Goal: Transaction & Acquisition: Book appointment/travel/reservation

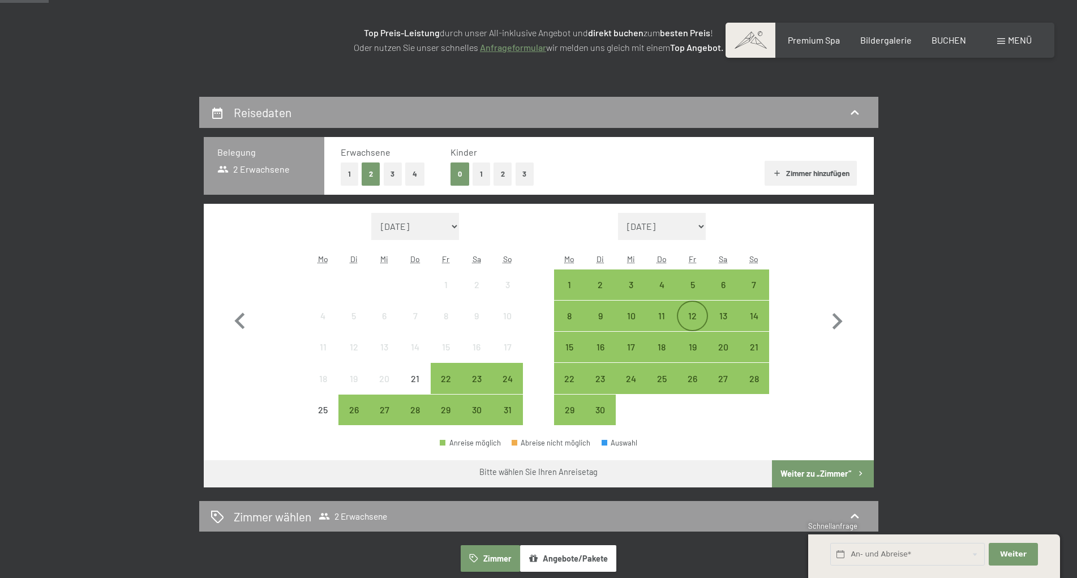
scroll to position [173, 0]
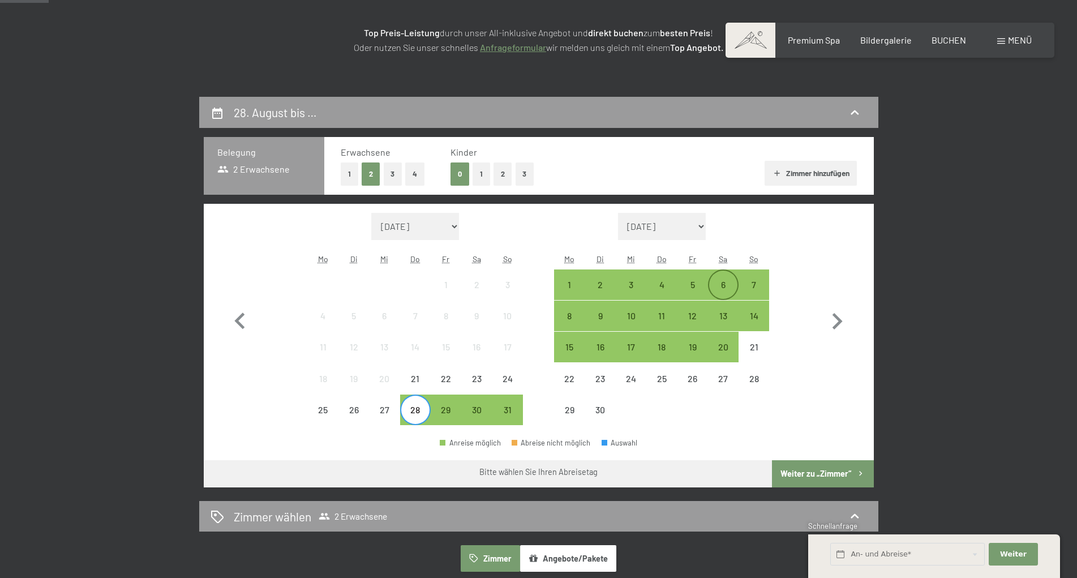
click at [725, 281] on div "6" at bounding box center [723, 294] width 28 height 28
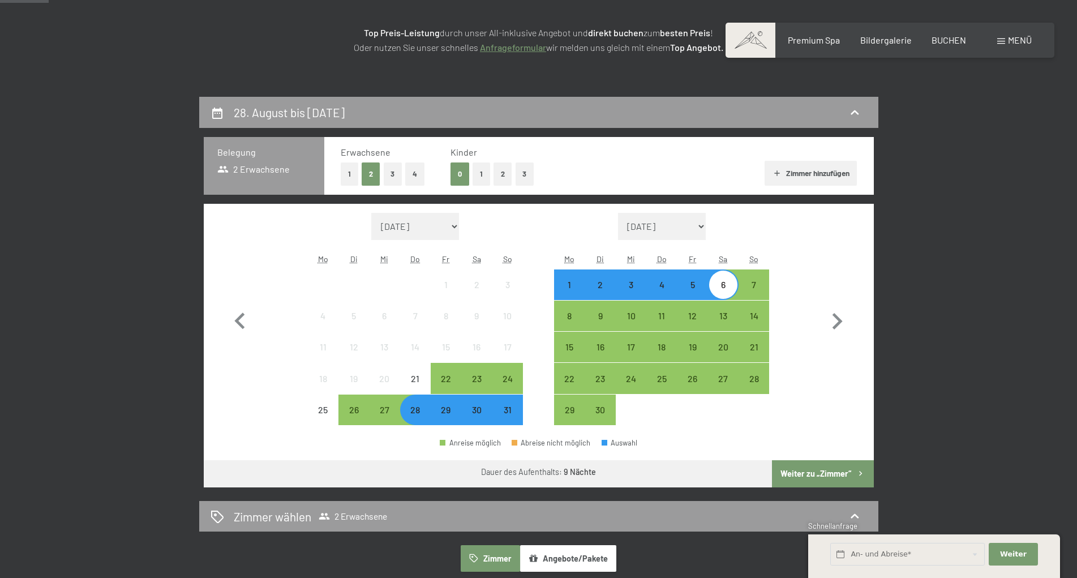
click at [821, 476] on button "Weiter zu „Zimmer“" at bounding box center [822, 473] width 101 height 27
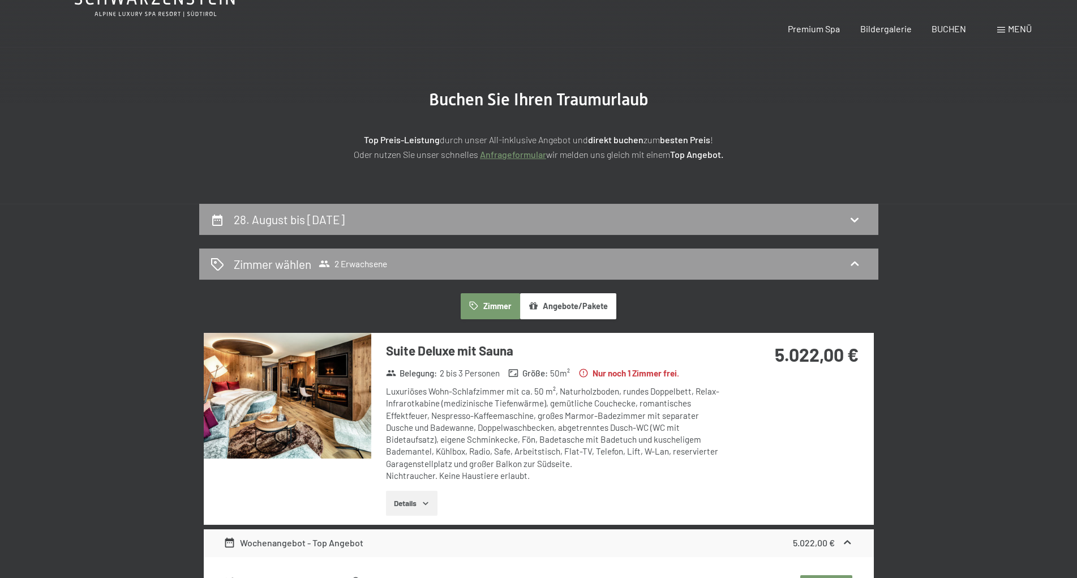
scroll to position [0, 0]
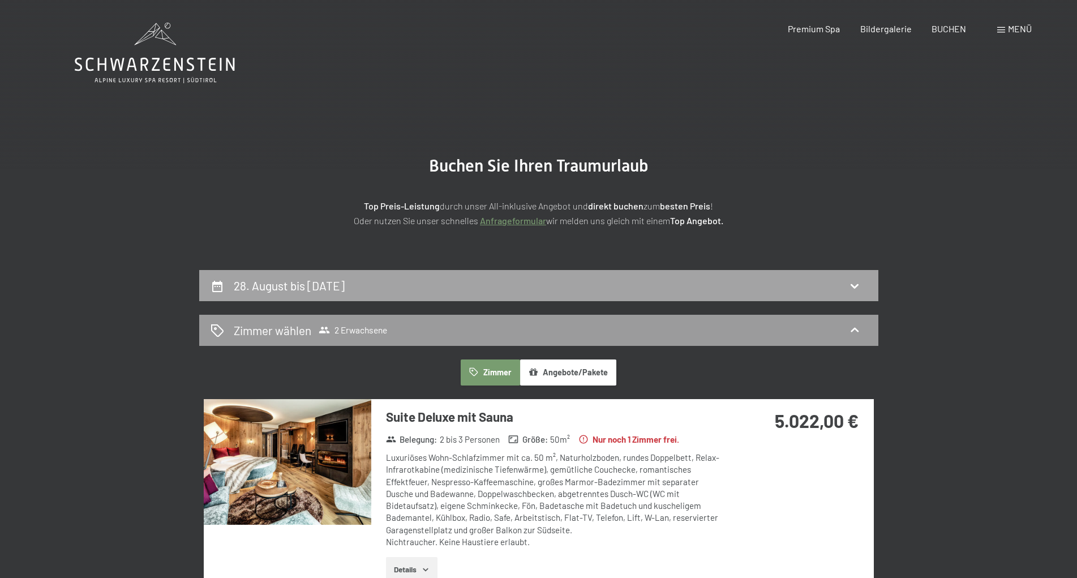
click at [330, 287] on h2 "28. August bis [DATE]" at bounding box center [289, 285] width 111 height 14
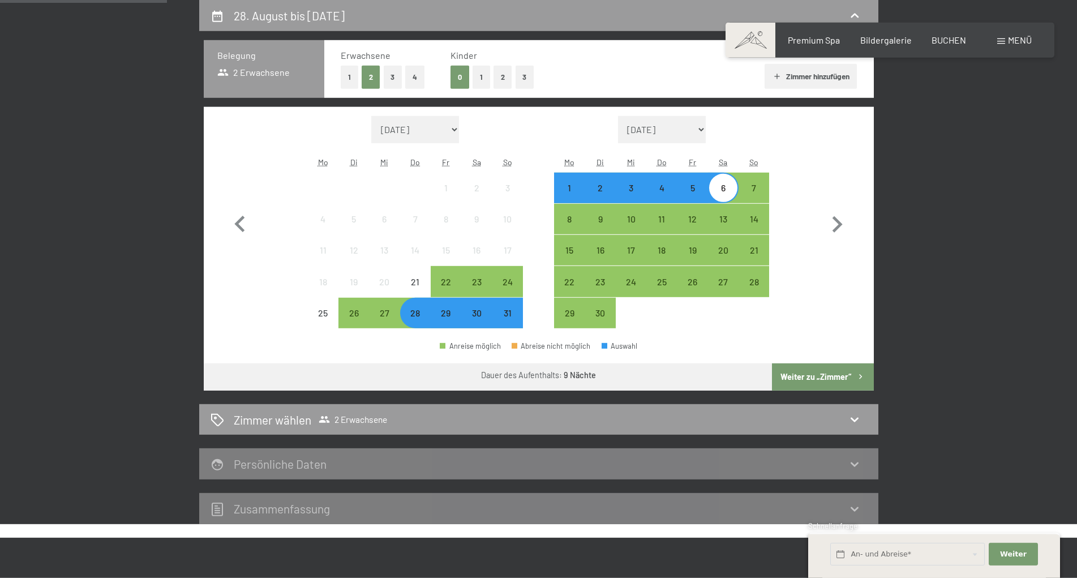
click at [446, 315] on div "29" at bounding box center [446, 322] width 28 height 28
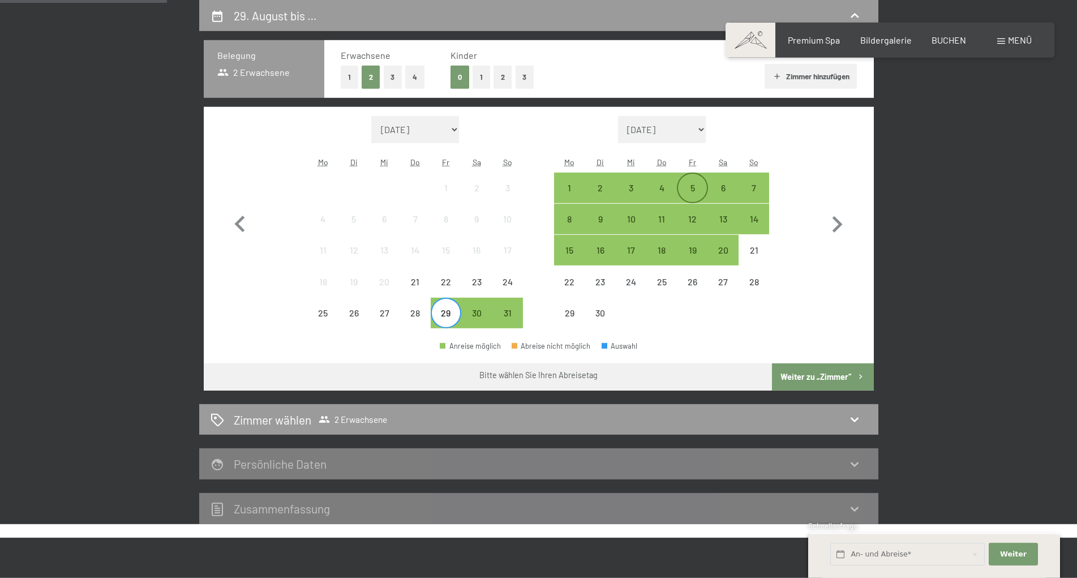
click at [692, 183] on div "5" at bounding box center [692, 197] width 28 height 28
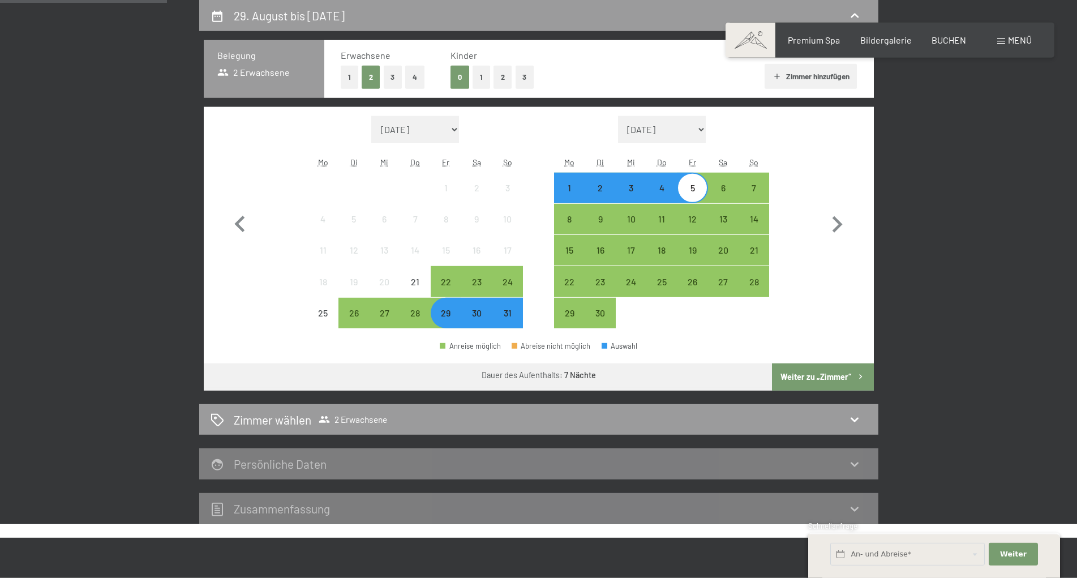
click at [814, 374] on button "Weiter zu „Zimmer“" at bounding box center [822, 376] width 101 height 27
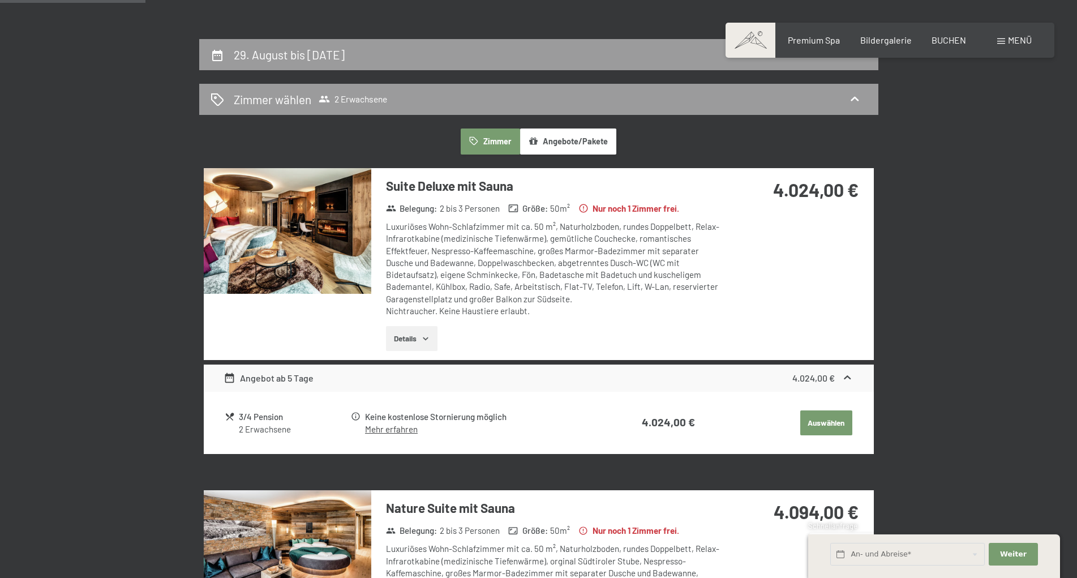
scroll to position [289, 0]
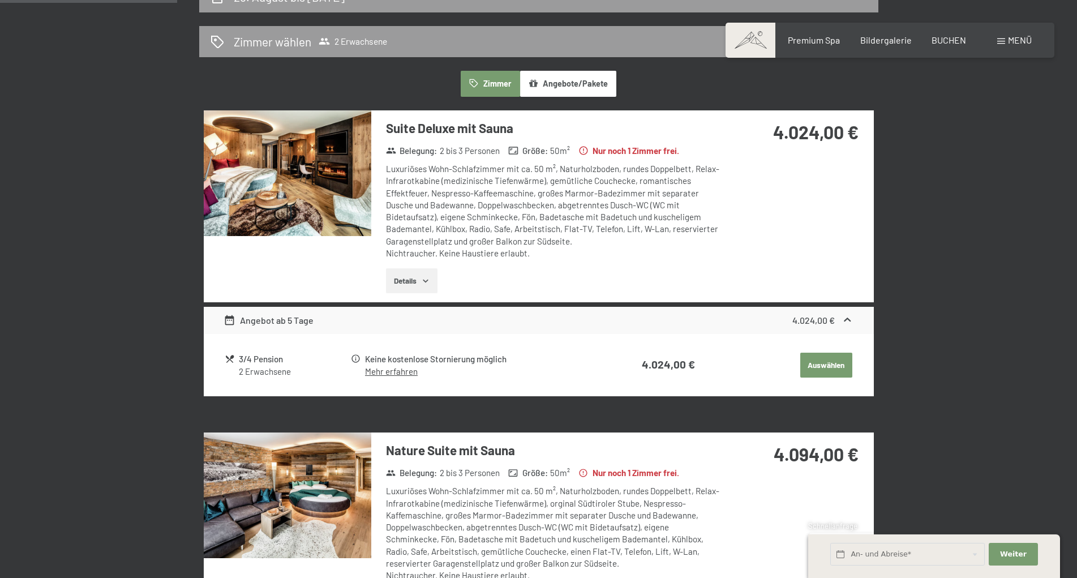
click at [421, 279] on button "Details" at bounding box center [411, 280] width 51 height 25
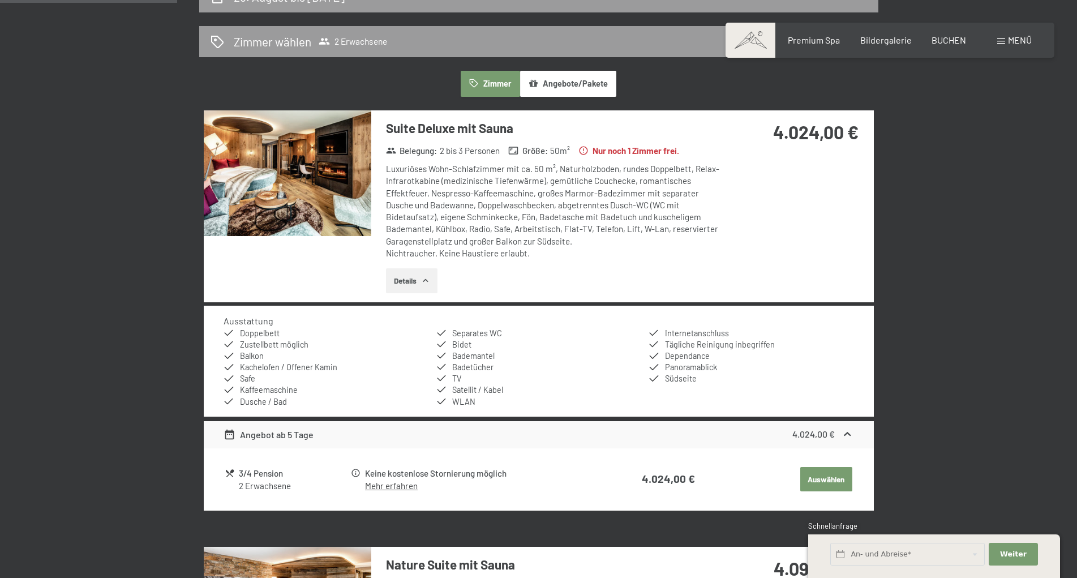
click at [411, 286] on button "Details" at bounding box center [411, 280] width 51 height 25
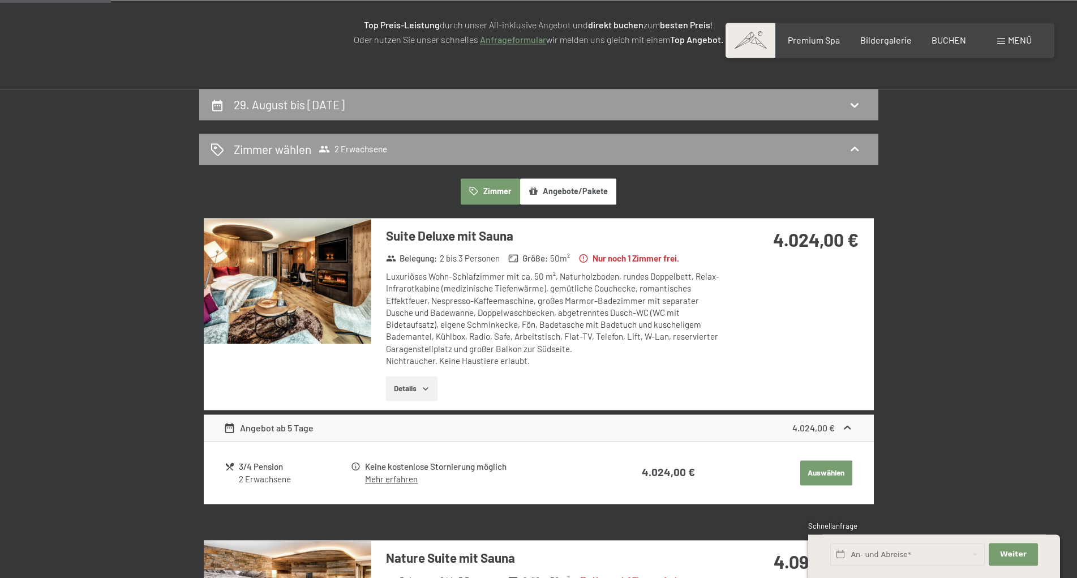
scroll to position [173, 0]
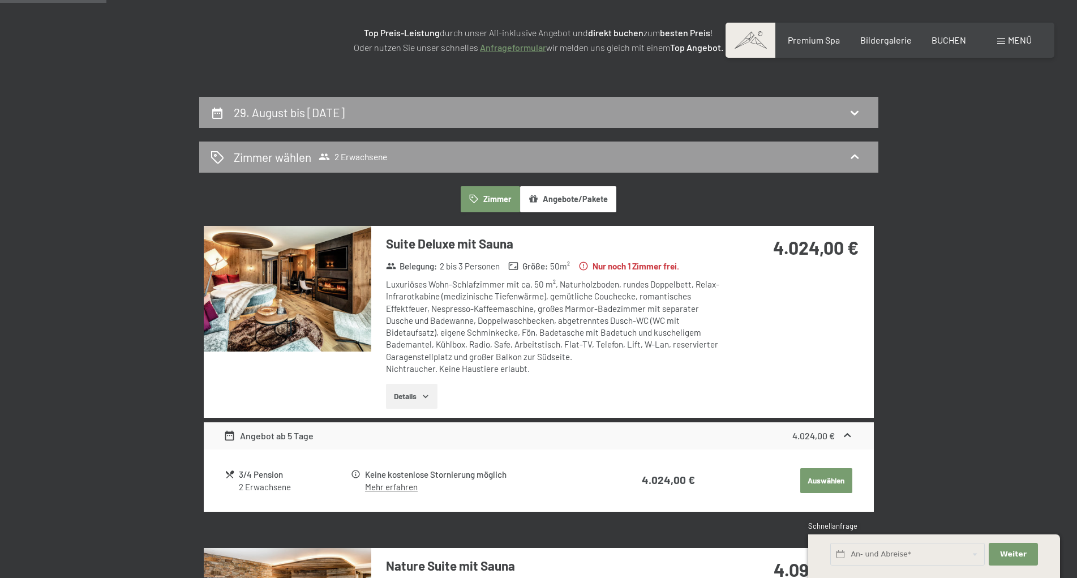
click at [580, 205] on button "Angebote/Pakete" at bounding box center [568, 199] width 96 height 26
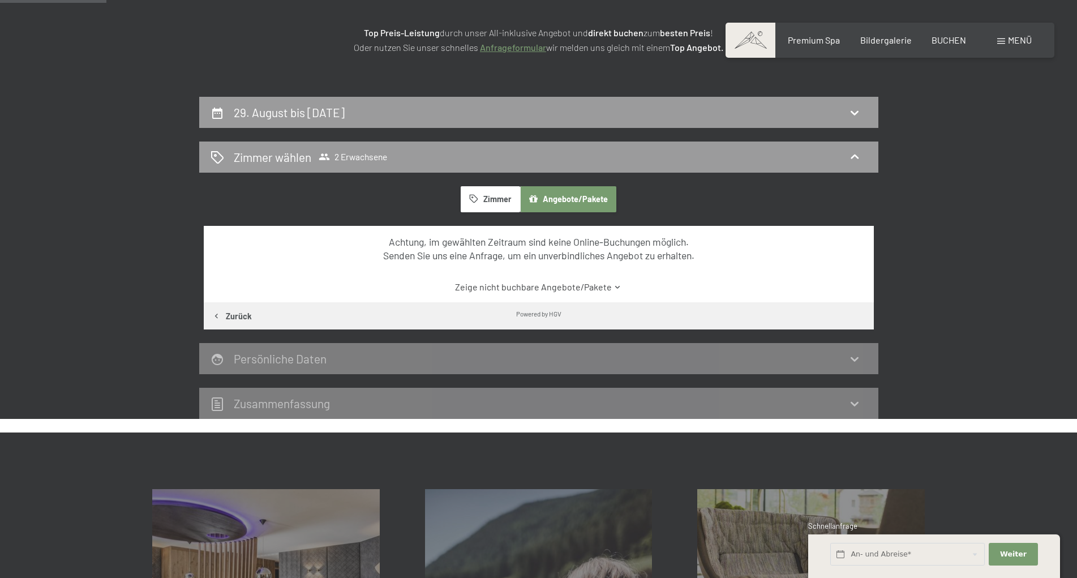
click at [493, 206] on button "Zimmer" at bounding box center [489, 199] width 59 height 26
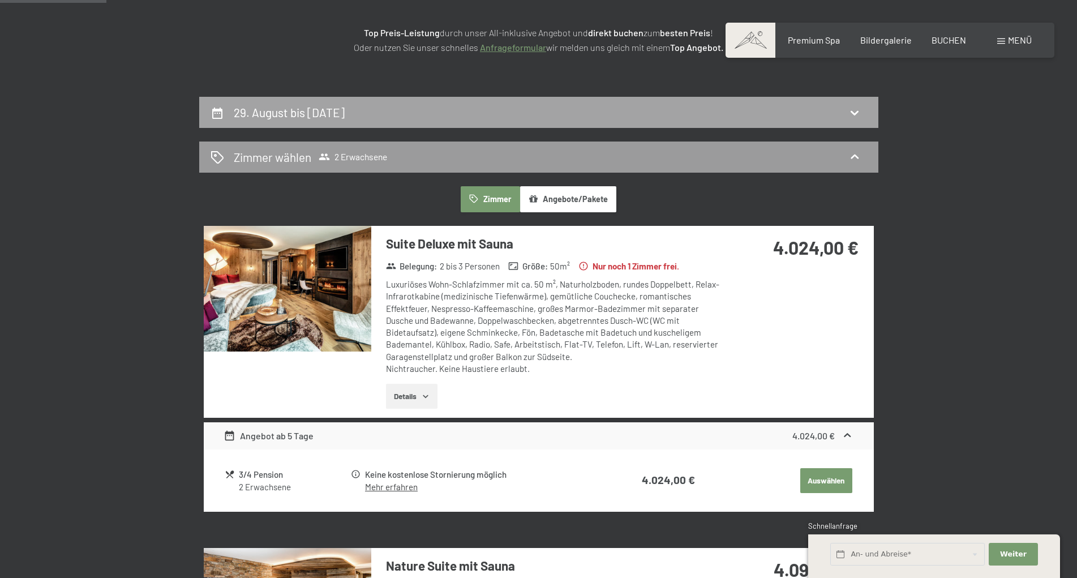
click at [345, 115] on h2 "29. August bis [DATE]" at bounding box center [289, 112] width 111 height 14
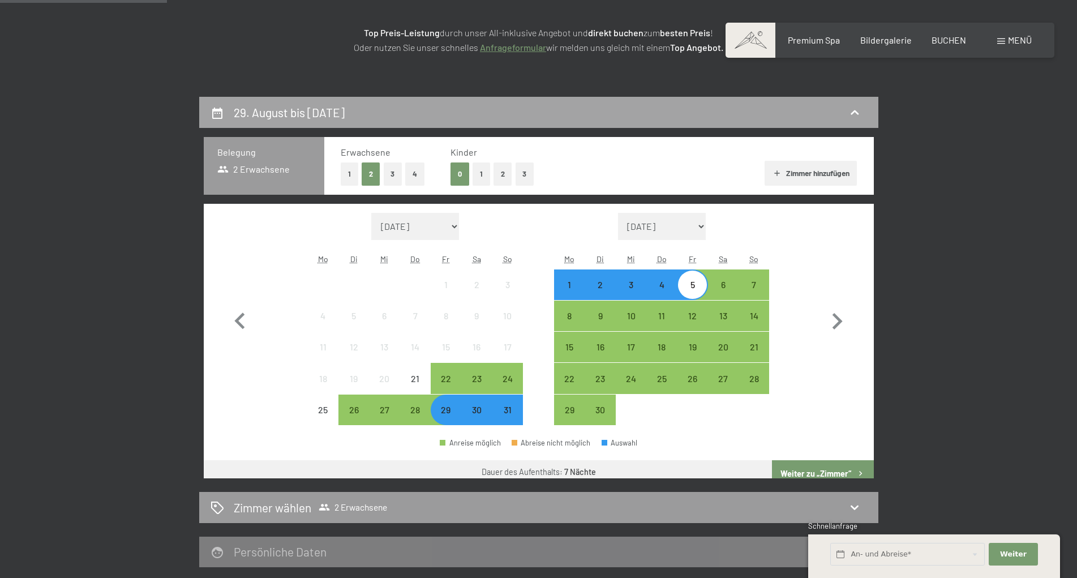
scroll to position [270, 0]
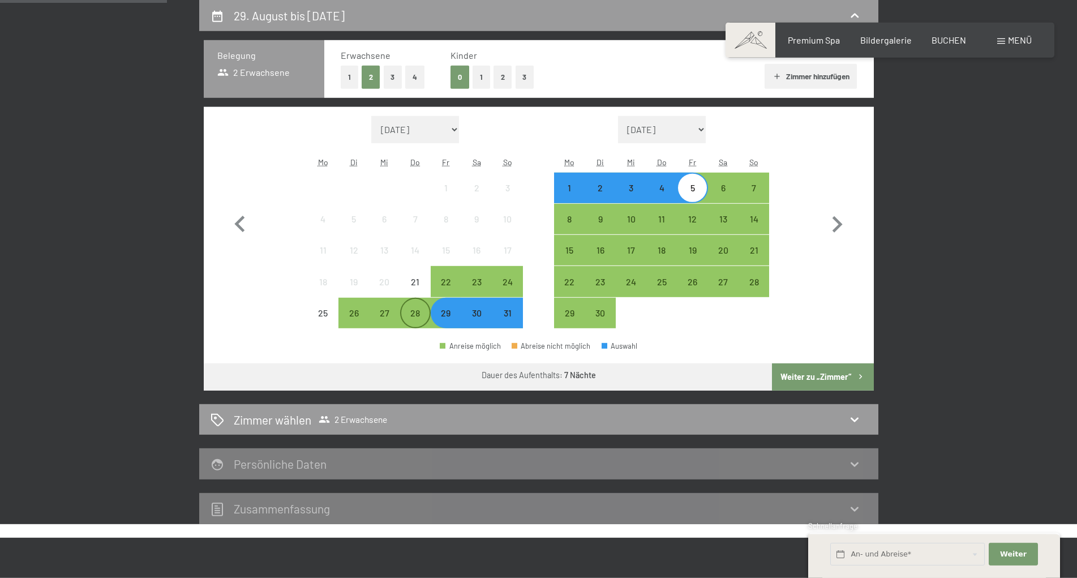
click at [410, 323] on div "28" at bounding box center [415, 322] width 28 height 28
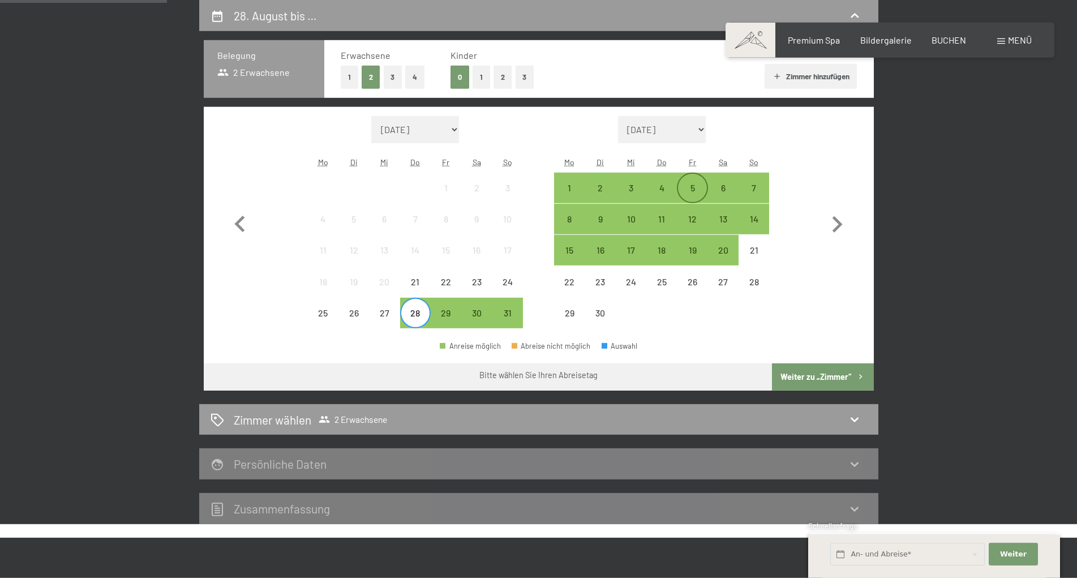
click at [690, 180] on div "5" at bounding box center [692, 188] width 28 height 28
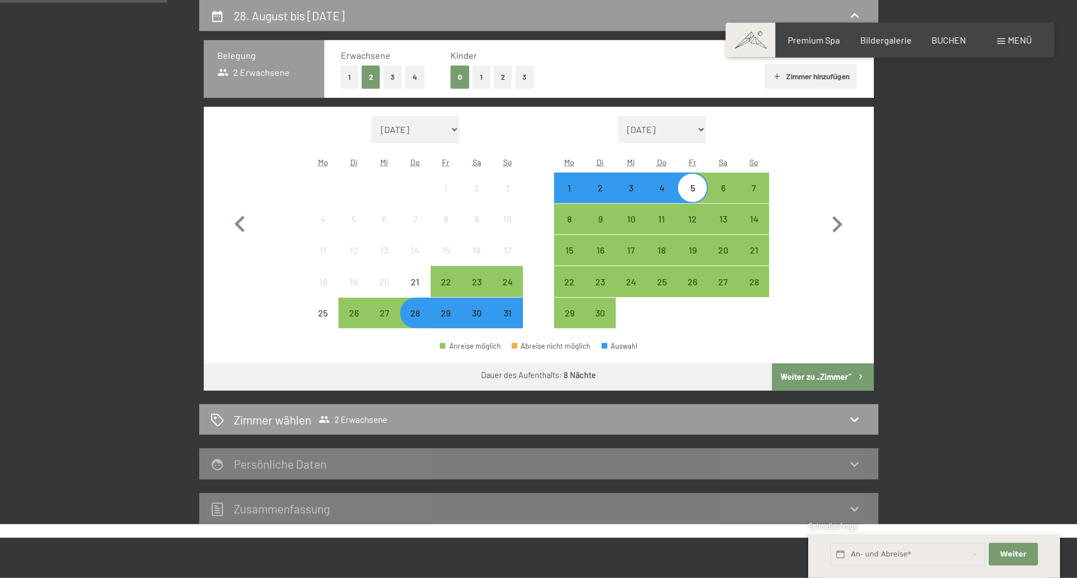
click at [820, 383] on button "Weiter zu „Zimmer“" at bounding box center [822, 376] width 101 height 27
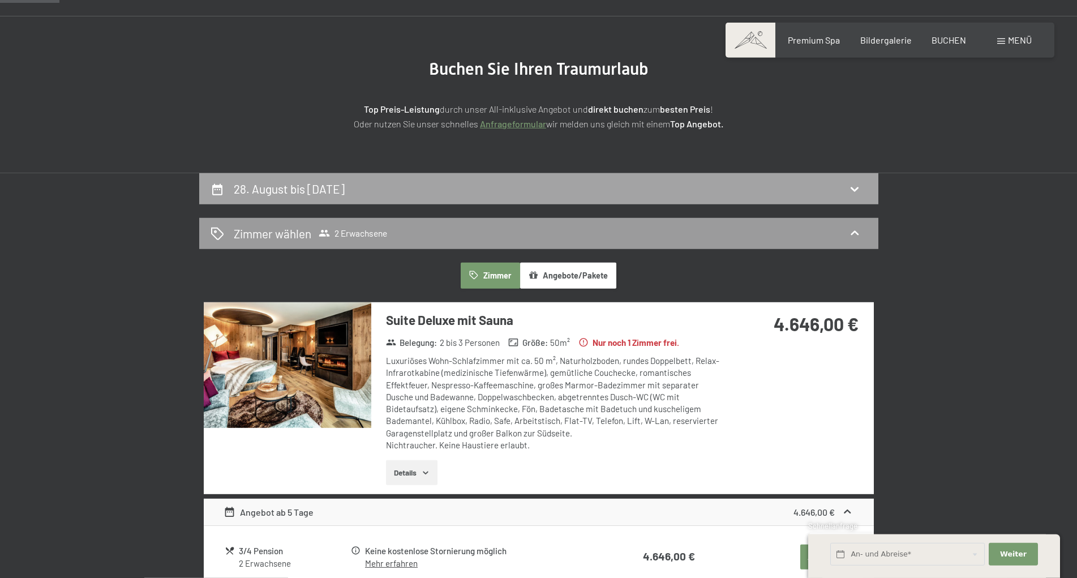
click at [345, 188] on h2 "28. August bis [DATE]" at bounding box center [289, 189] width 111 height 14
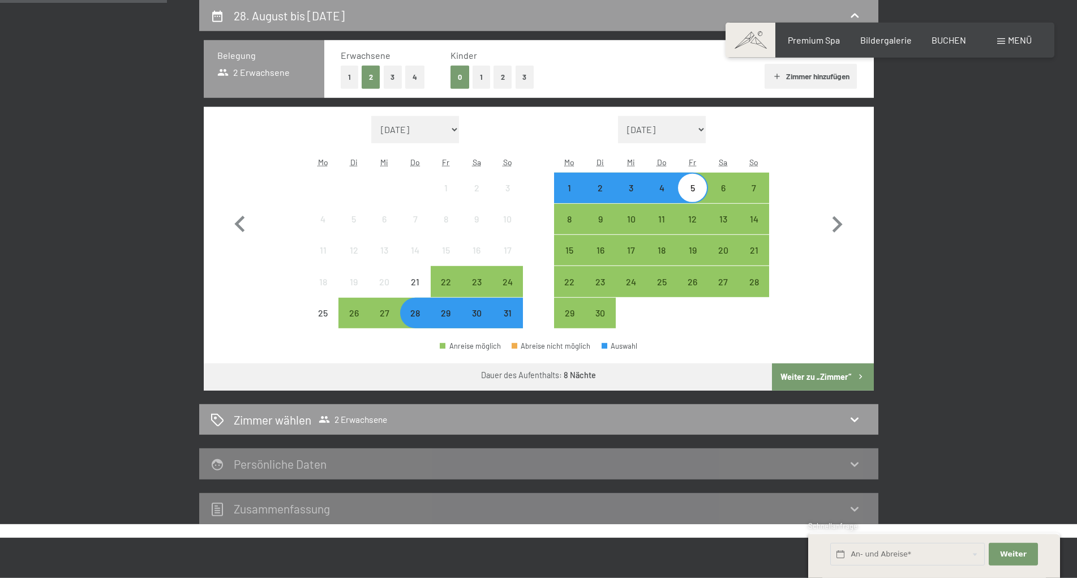
click at [513, 316] on div "31" at bounding box center [507, 322] width 28 height 28
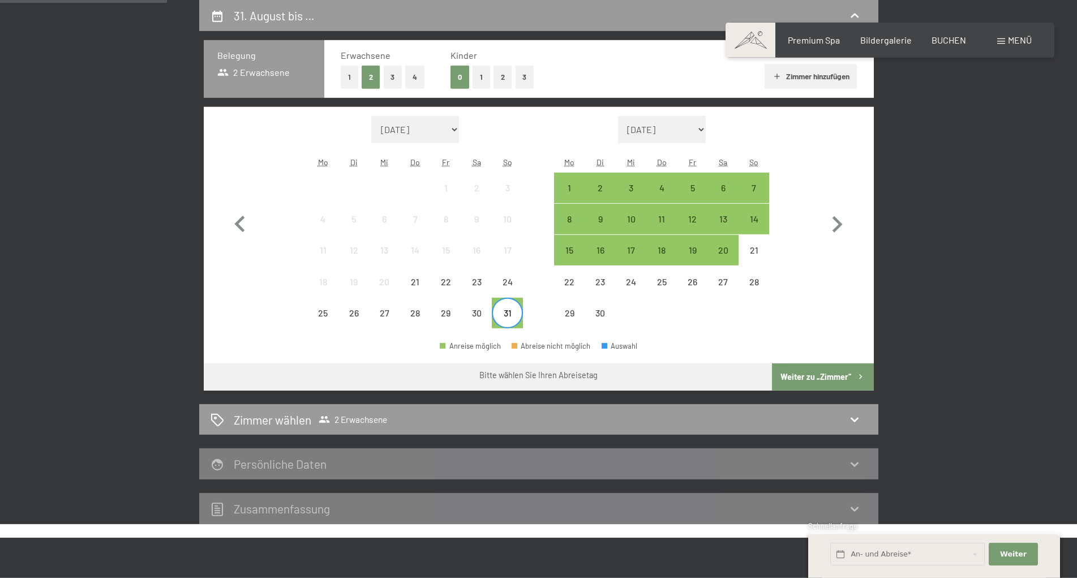
click at [770, 173] on div "Monat/Jahr [DATE] [DATE] Oktober 2025 [DATE] Dezember 2025 Januar 2026 Februar …" at bounding box center [538, 222] width 630 height 213
click at [756, 182] on div "7" at bounding box center [753, 188] width 28 height 28
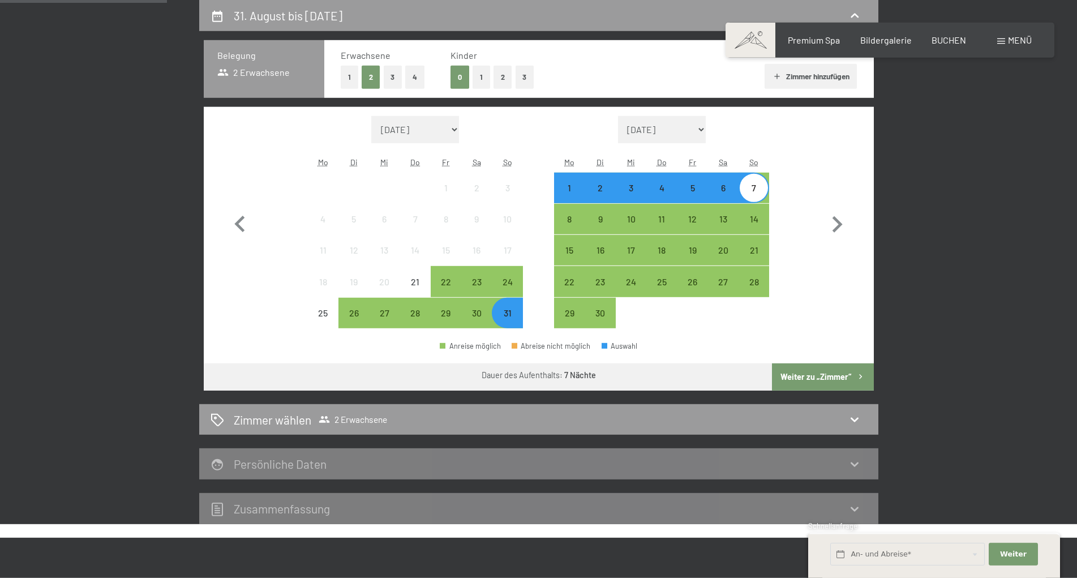
click at [818, 381] on button "Weiter zu „Zimmer“" at bounding box center [822, 376] width 101 height 27
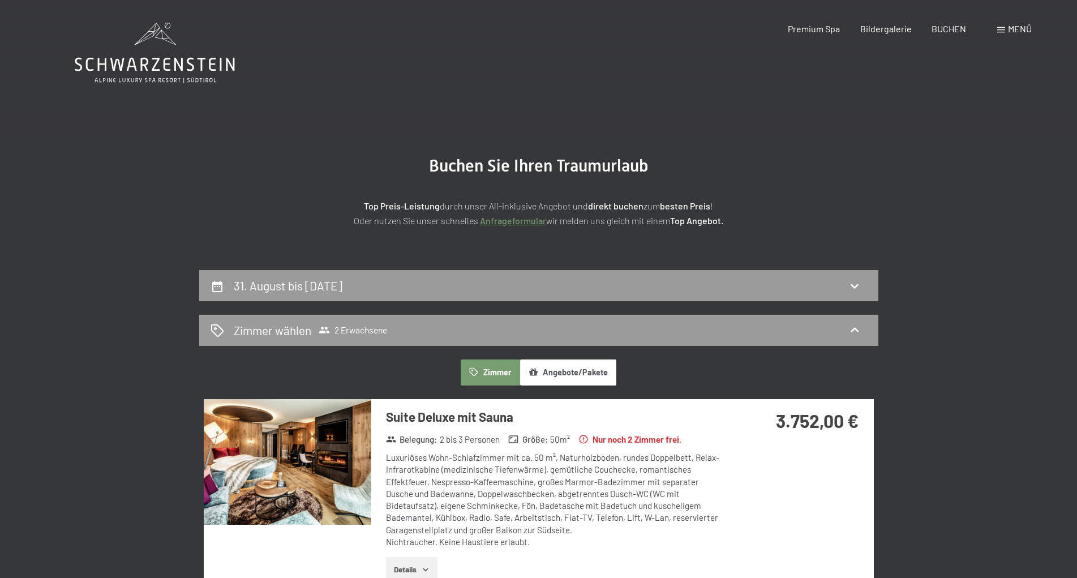
scroll to position [58, 0]
